Goal: Obtain resource: Download file/media

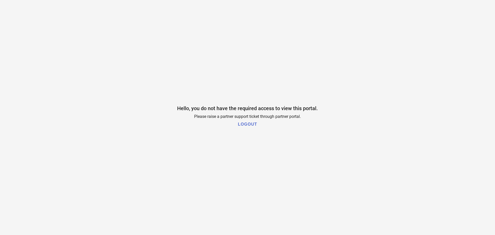
click at [251, 123] on h1 "LOGOUT" at bounding box center [247, 124] width 19 height 5
drag, startPoint x: 225, startPoint y: 113, endPoint x: 294, endPoint y: 112, distance: 68.8
click at [294, 112] on div "Hello, you do not have the required access to view this portal. Please raise a …" at bounding box center [247, 117] width 495 height 235
click at [232, 119] on span "Please raise a partner support ticket through partner portal." at bounding box center [247, 116] width 107 height 5
click at [248, 126] on h1 "LOGOUT" at bounding box center [247, 124] width 19 height 5
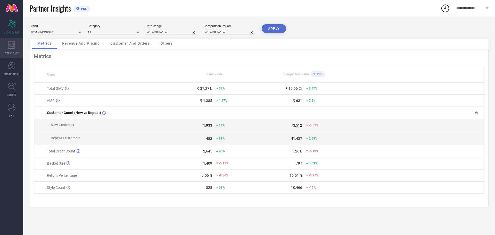
click at [10, 48] on icon at bounding box center [11, 45] width 7 height 8
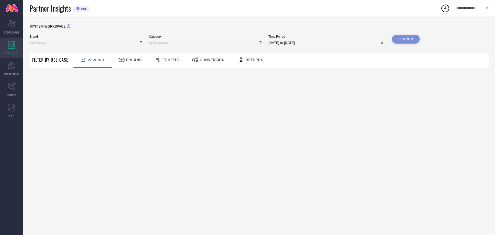
type input "URBAN MONKEY"
type input "All"
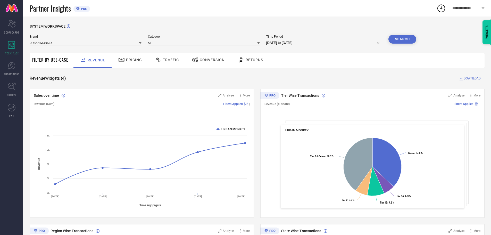
click at [206, 67] on div "Conversion" at bounding box center [209, 60] width 46 height 15
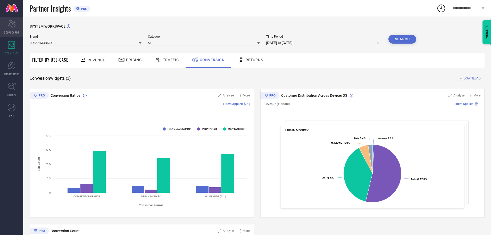
click at [9, 27] on icon "Scorecard" at bounding box center [12, 24] width 8 height 8
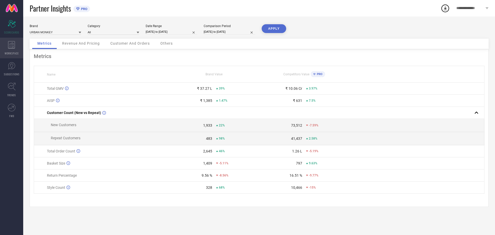
click at [7, 44] on div "WORKSPACE" at bounding box center [11, 48] width 23 height 21
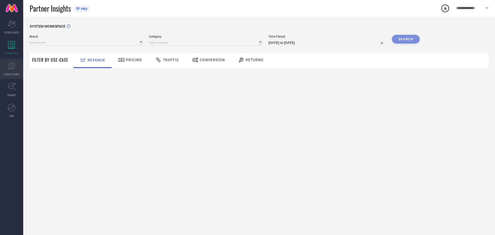
type input "URBAN MONKEY"
type input "All"
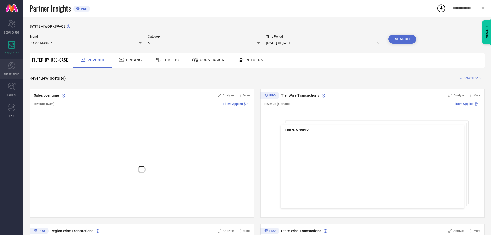
click at [8, 73] on span "SUGGESTIONS" at bounding box center [12, 74] width 16 height 4
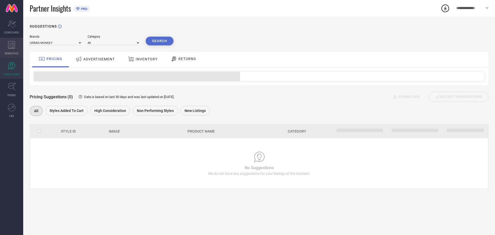
click at [7, 46] on div "WORKSPACE" at bounding box center [11, 48] width 23 height 21
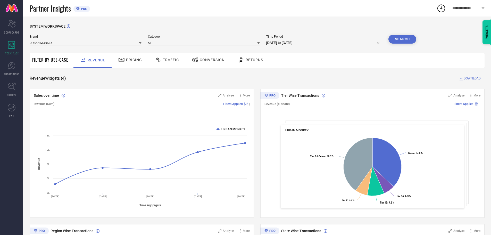
click at [288, 46] on div "Brand URBAN MONKEY Category All Time Period 22-08-2025 to 21-09-2025 Search" at bounding box center [223, 42] width 387 height 15
click at [289, 45] on input "[DATE] to [DATE]" at bounding box center [324, 43] width 116 height 6
select select "7"
select select "2025"
select select "8"
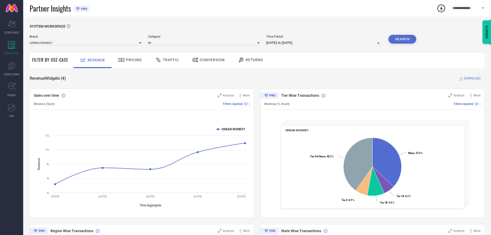
select select "2025"
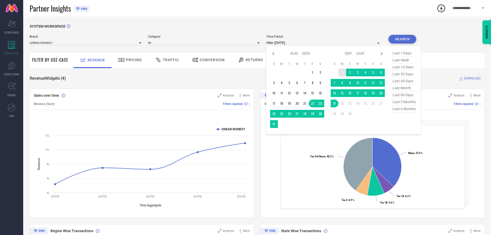
click at [343, 74] on td "1" at bounding box center [342, 73] width 8 height 8
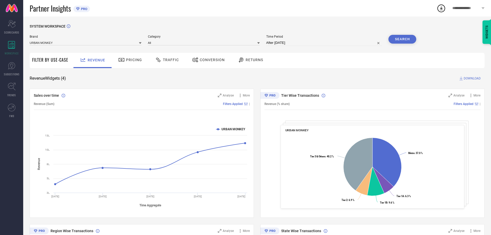
type input "[DATE] to [DATE]"
click at [399, 40] on button "Search" at bounding box center [402, 39] width 28 height 9
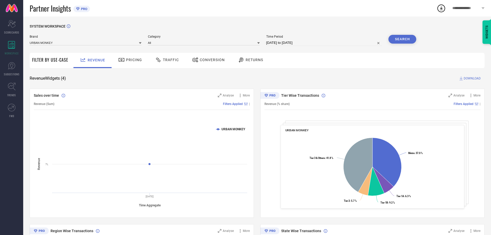
click at [470, 79] on span "DOWNLOAD" at bounding box center [472, 78] width 17 height 5
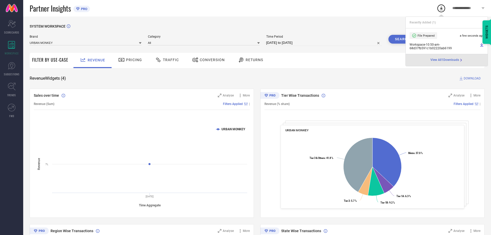
click at [473, 5] on div "**********" at bounding box center [468, 8] width 45 height 16
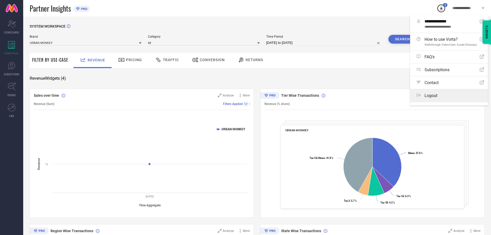
click at [438, 97] on div "Logout" at bounding box center [451, 95] width 68 height 5
click at [0, 0] on button "Logout" at bounding box center [0, 0] width 0 height 0
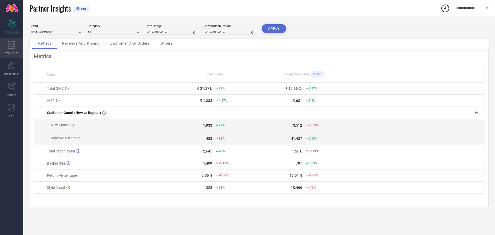
click at [13, 44] on icon at bounding box center [11, 45] width 7 height 8
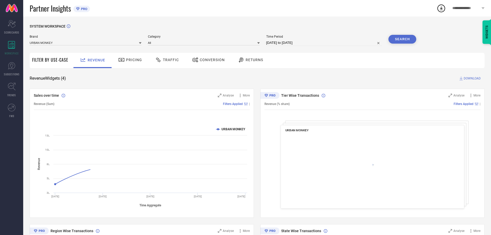
select select "7"
select select "2025"
select select "8"
select select "2025"
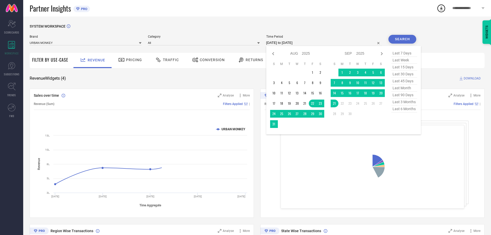
click at [290, 41] on input "[DATE] to [DATE]" at bounding box center [324, 43] width 116 height 6
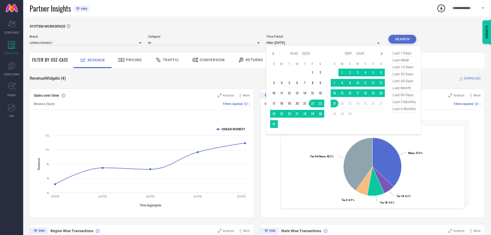
click at [341, 73] on td "1" at bounding box center [342, 73] width 8 height 8
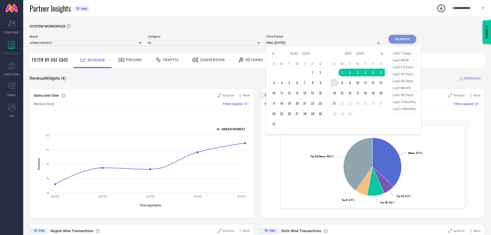
type input "[DATE] to [DATE]"
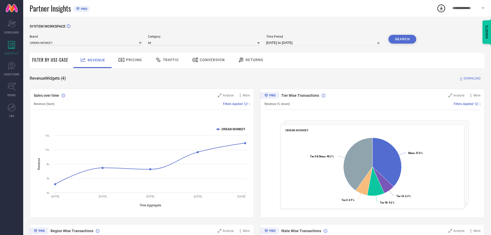
click at [403, 38] on button "Search" at bounding box center [402, 39] width 28 height 9
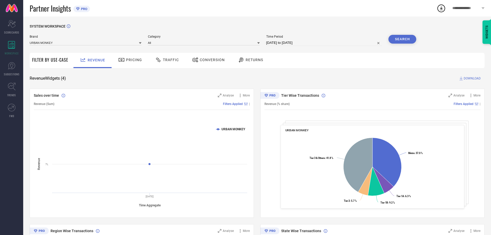
click at [467, 76] on span "DOWNLOAD" at bounding box center [472, 78] width 17 height 5
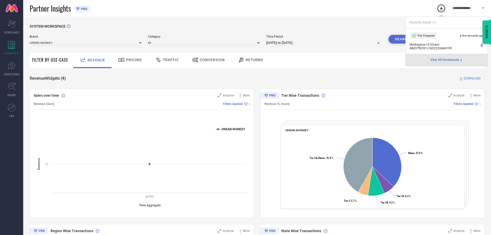
click at [325, 58] on div "Revenue Pricing Traffic Conversion Returns" at bounding box center [278, 60] width 414 height 15
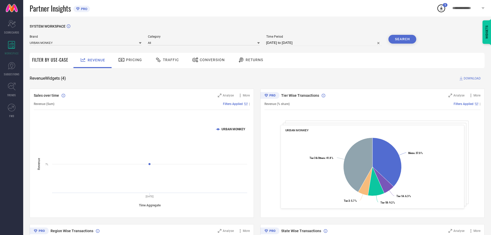
click at [217, 61] on span "Conversion" at bounding box center [212, 60] width 25 height 4
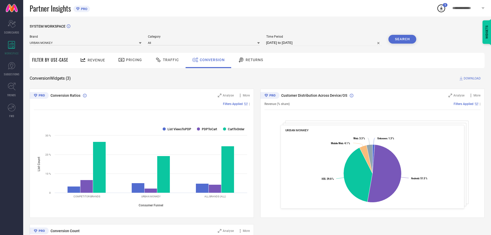
click at [400, 41] on button "Search" at bounding box center [402, 39] width 28 height 9
click at [467, 80] on span "DOWNLOAD" at bounding box center [472, 78] width 17 height 5
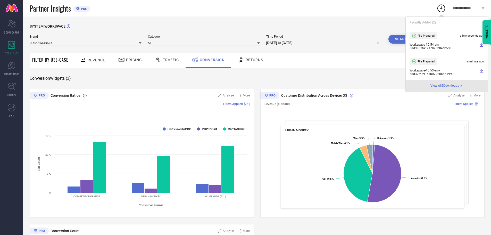
select select "8"
select select "2025"
select select "9"
select select "2025"
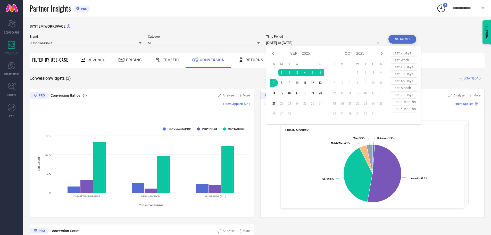
click at [322, 44] on input "[DATE] to [DATE]" at bounding box center [324, 43] width 116 height 6
click at [285, 84] on td "8" at bounding box center [282, 83] width 8 height 8
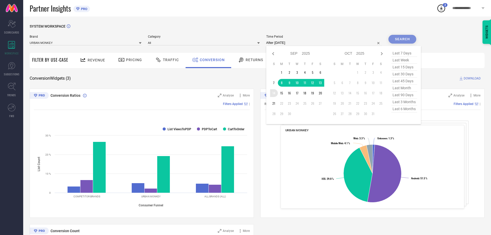
type input "[DATE] to [DATE]"
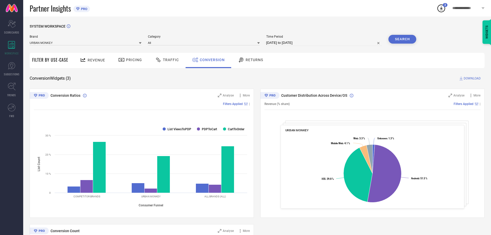
click at [405, 40] on button "Search" at bounding box center [402, 39] width 28 height 9
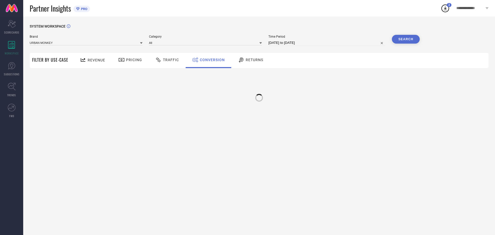
click at [414, 38] on button "Search" at bounding box center [406, 39] width 28 height 9
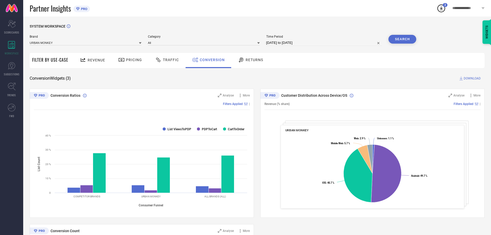
click at [413, 39] on button "Search" at bounding box center [402, 39] width 28 height 9
click at [470, 77] on span "DOWNLOAD" at bounding box center [472, 78] width 17 height 5
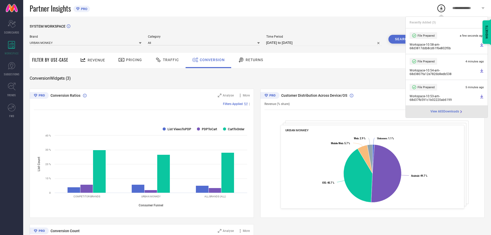
click at [331, 26] on div "SYSTEM WORKSPACE" at bounding box center [257, 29] width 455 height 11
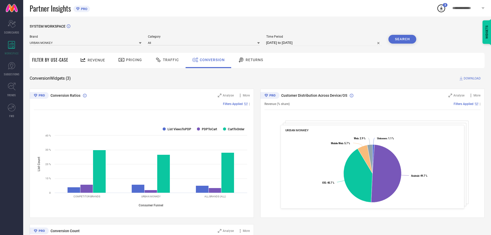
select select "8"
select select "2025"
select select "9"
select select "2025"
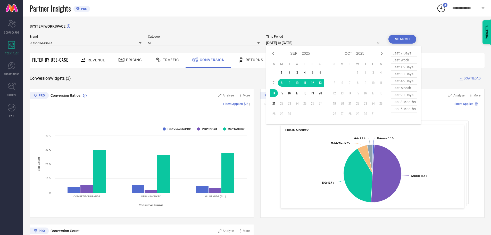
click at [323, 44] on input "[DATE] to [DATE]" at bounding box center [324, 43] width 116 height 6
click at [284, 92] on td "15" at bounding box center [282, 93] width 8 height 8
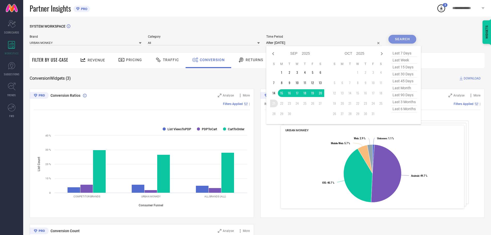
type input "[DATE] to [DATE]"
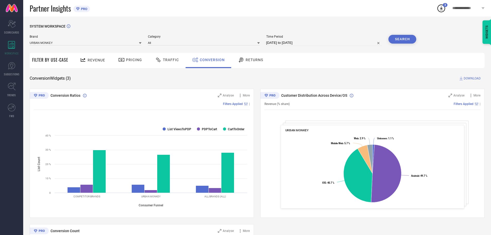
click at [398, 41] on button "Search" at bounding box center [402, 39] width 28 height 9
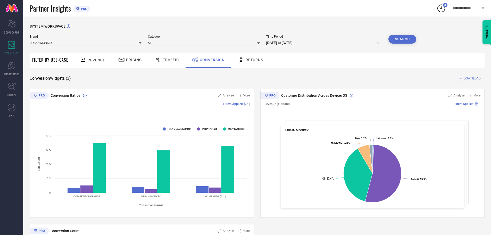
click at [470, 78] on span "DOWNLOAD" at bounding box center [472, 78] width 17 height 5
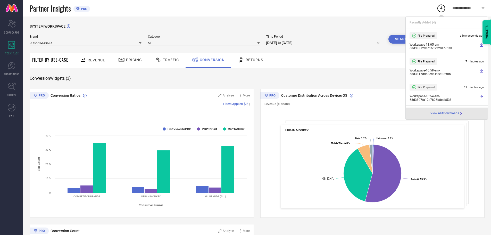
click at [412, 9] on div "Partner Insights PRO" at bounding box center [233, 8] width 407 height 16
